Goal: Navigation & Orientation: Find specific page/section

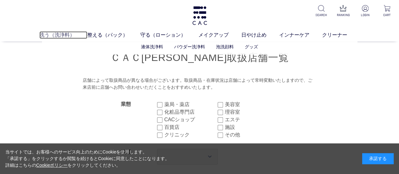
click at [48, 34] on link "洗う（洗浄料）" at bounding box center [63, 35] width 48 height 8
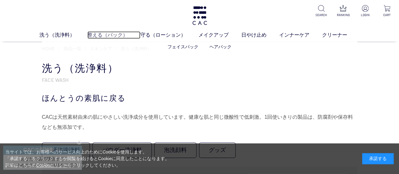
click at [109, 33] on link "整える（パック）" at bounding box center [113, 35] width 53 height 8
